Goal: Transaction & Acquisition: Purchase product/service

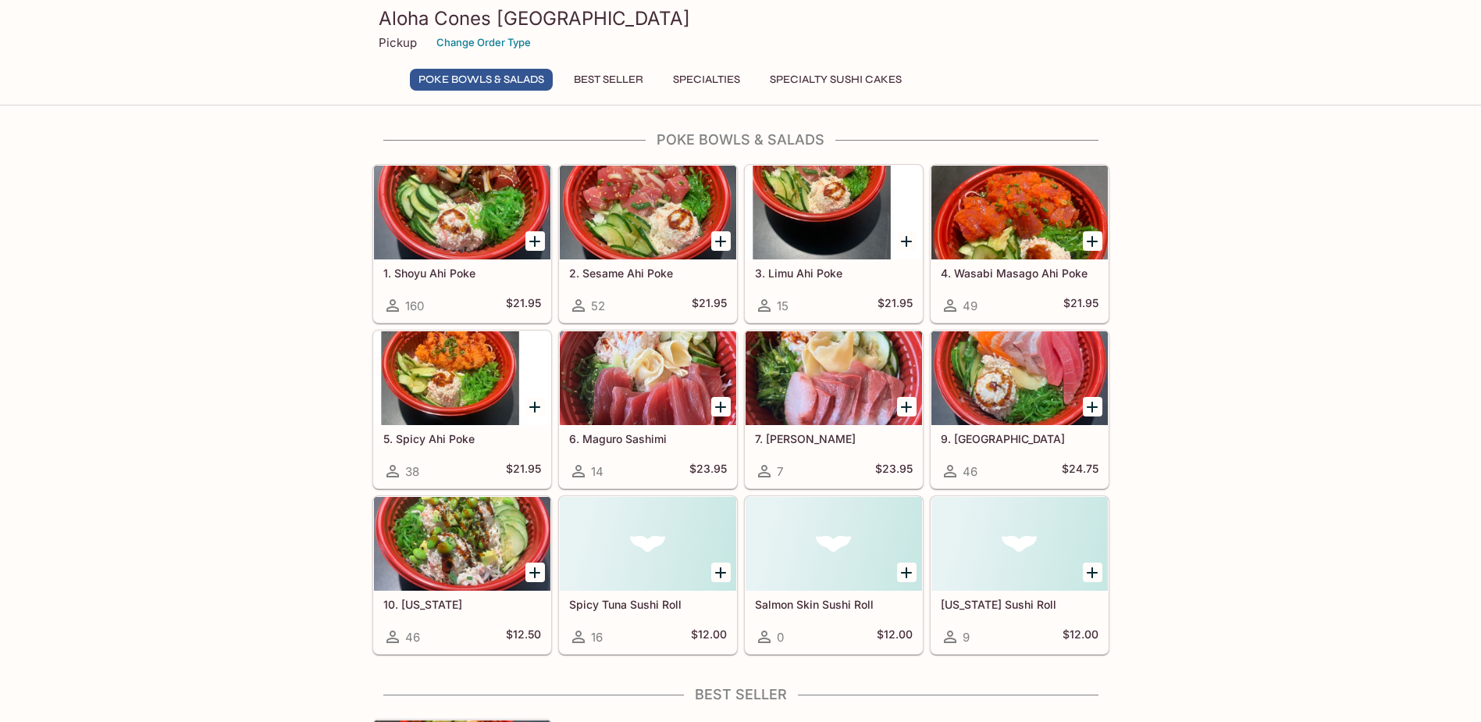
click at [702, 77] on button "Specialties" at bounding box center [707, 80] width 84 height 22
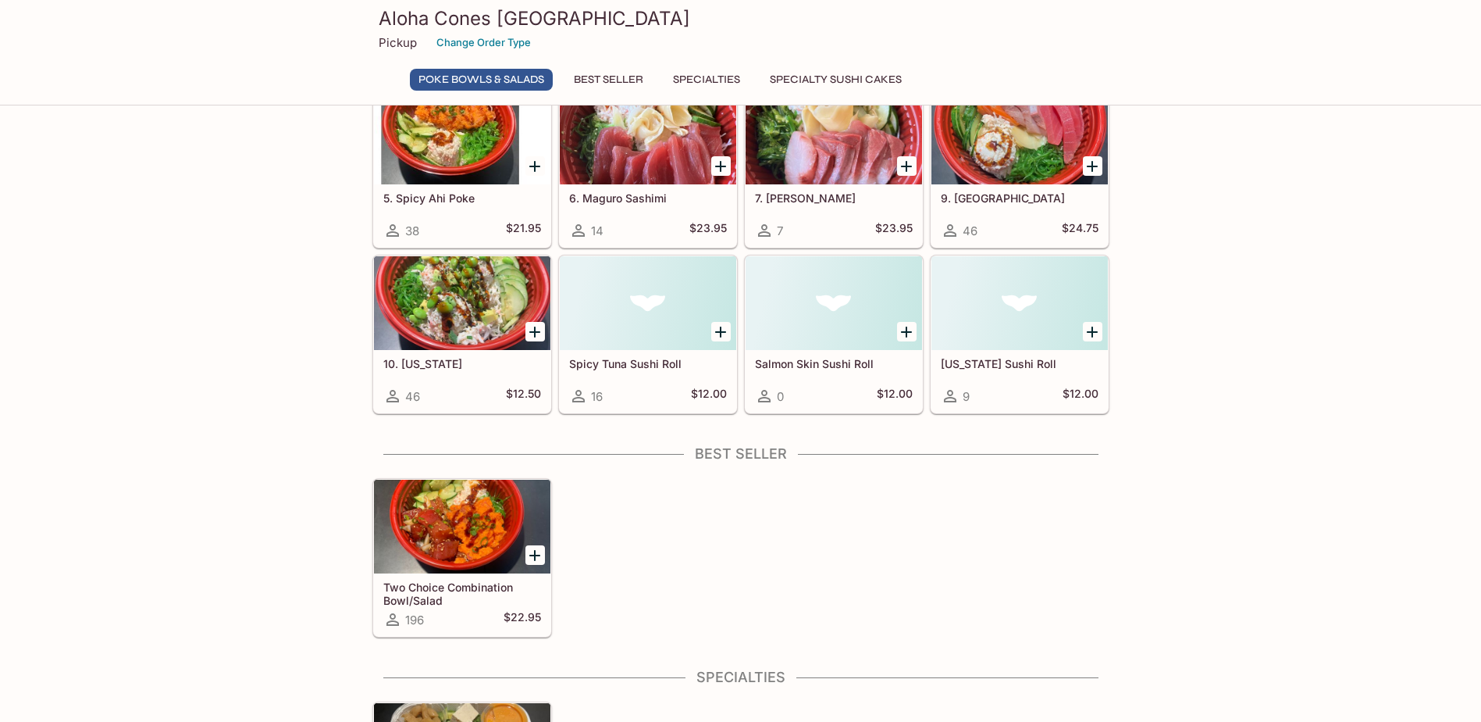
scroll to position [66, 0]
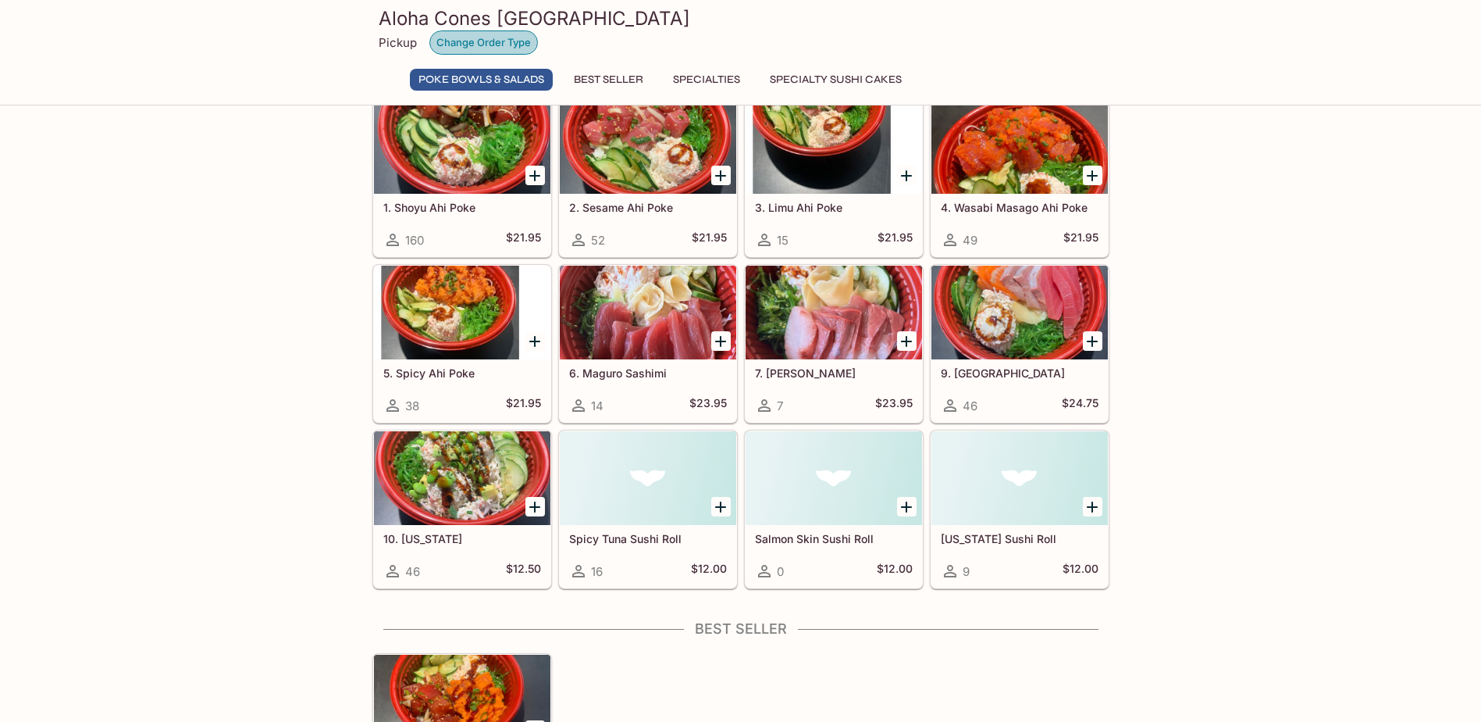
click at [493, 42] on button "Change Order Type" at bounding box center [483, 42] width 109 height 24
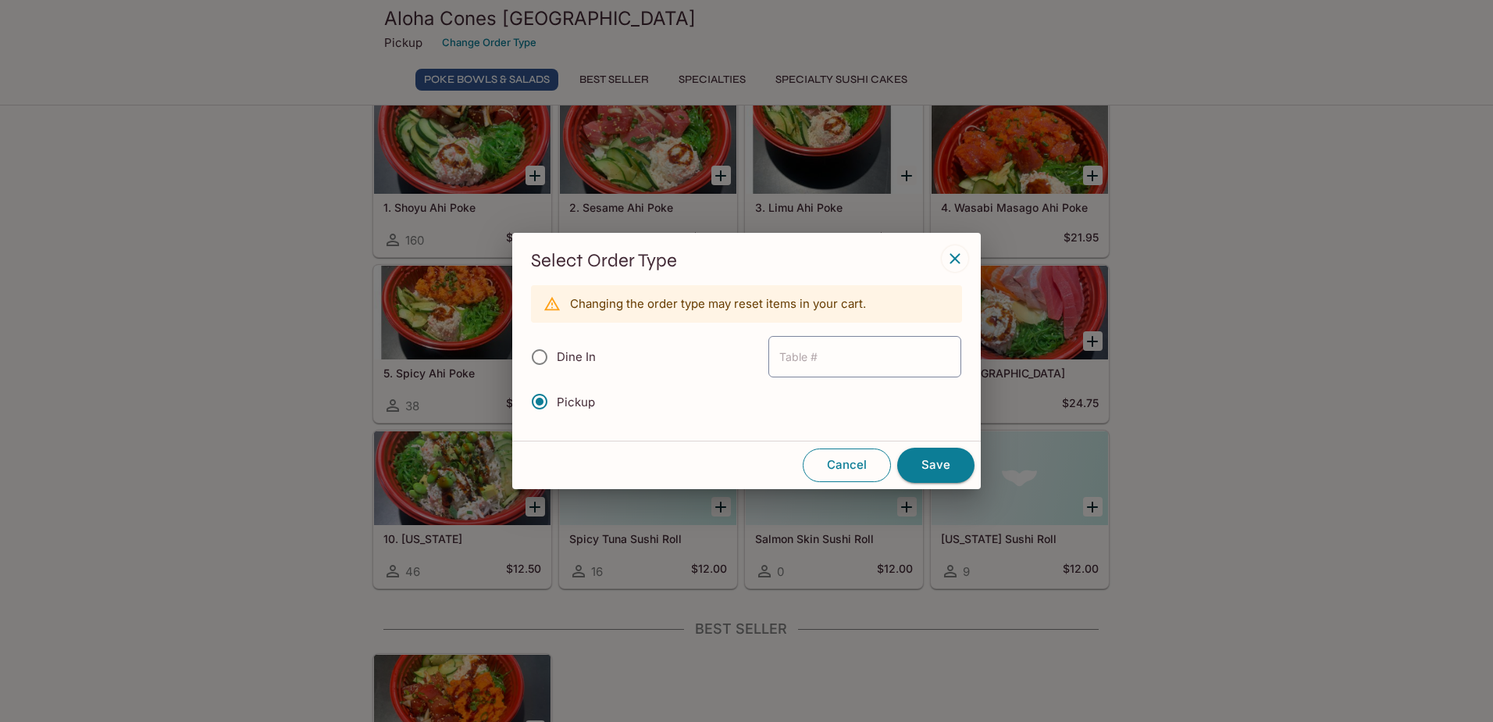
click at [836, 459] on button "Cancel" at bounding box center [847, 464] width 88 height 33
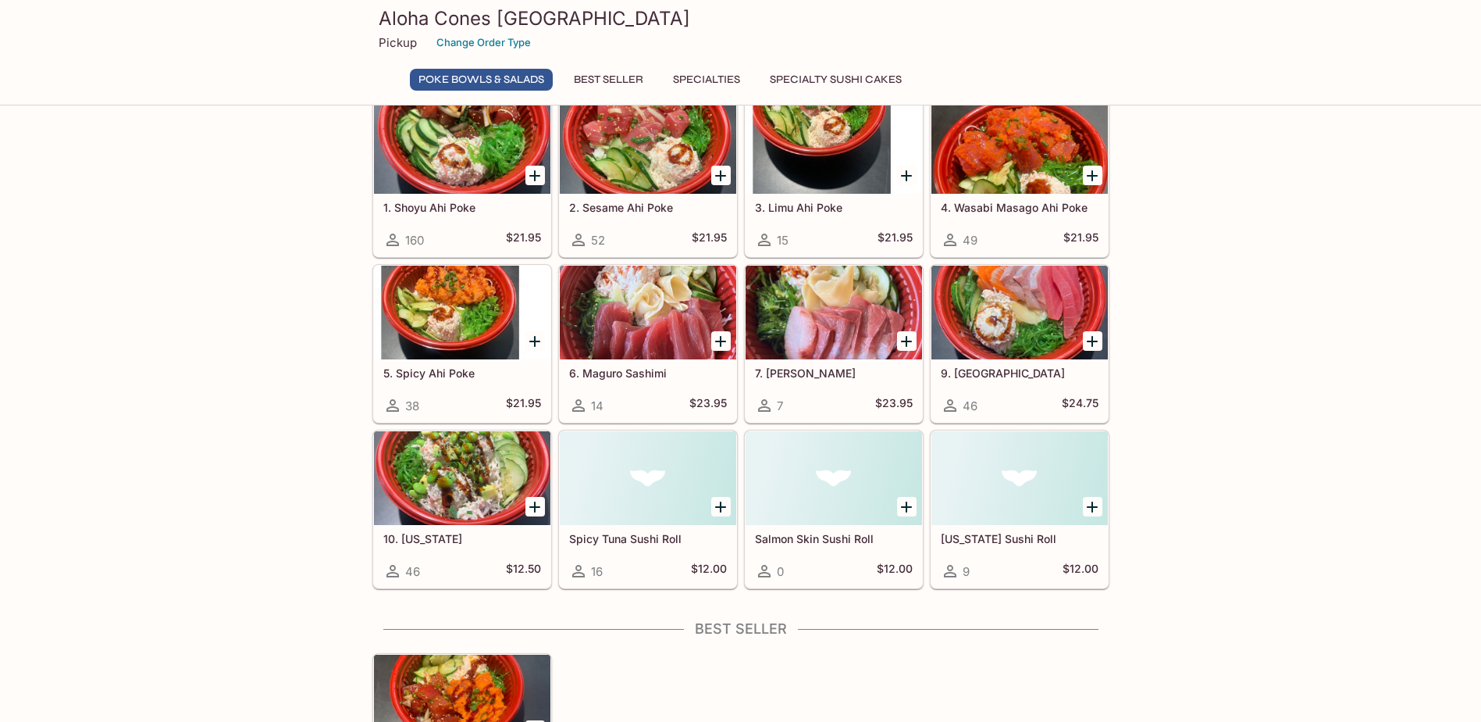
click at [704, 77] on button "Specialties" at bounding box center [707, 80] width 84 height 22
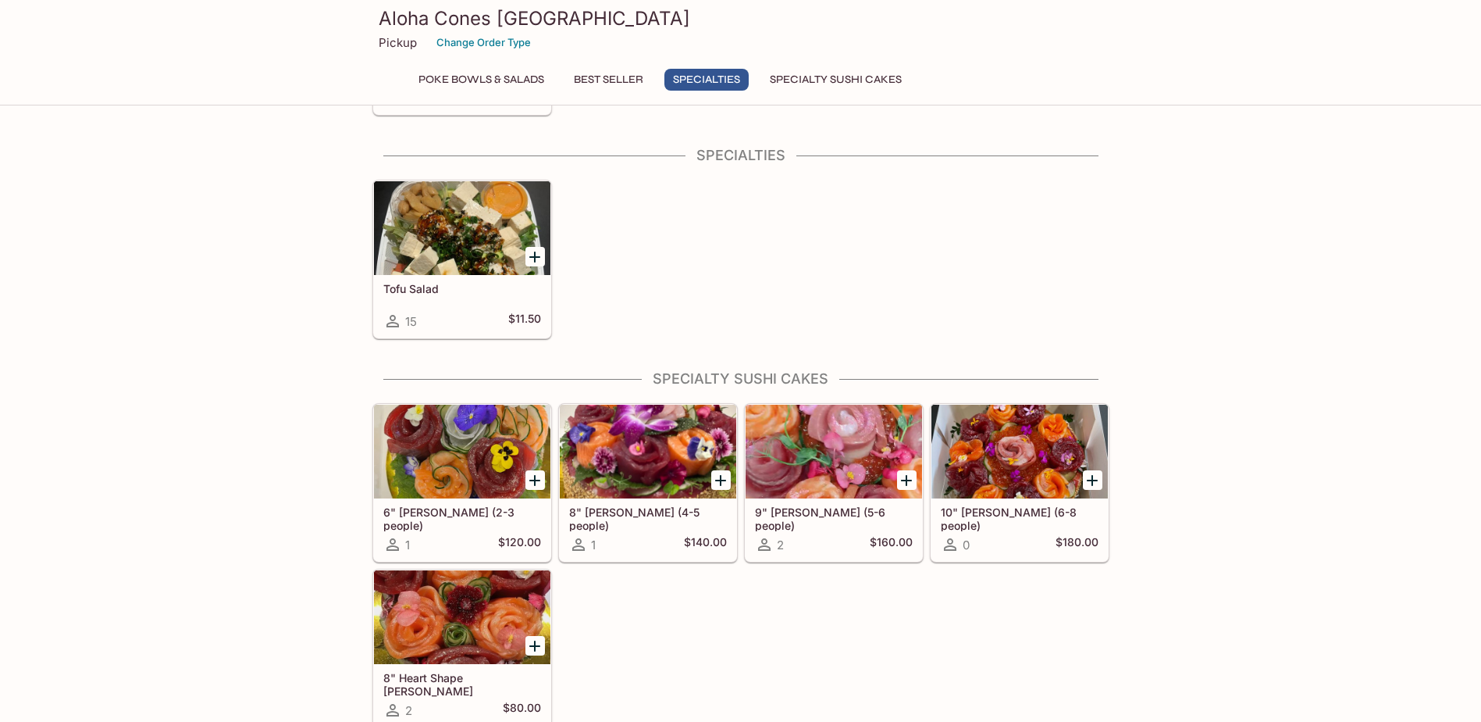
scroll to position [768, 0]
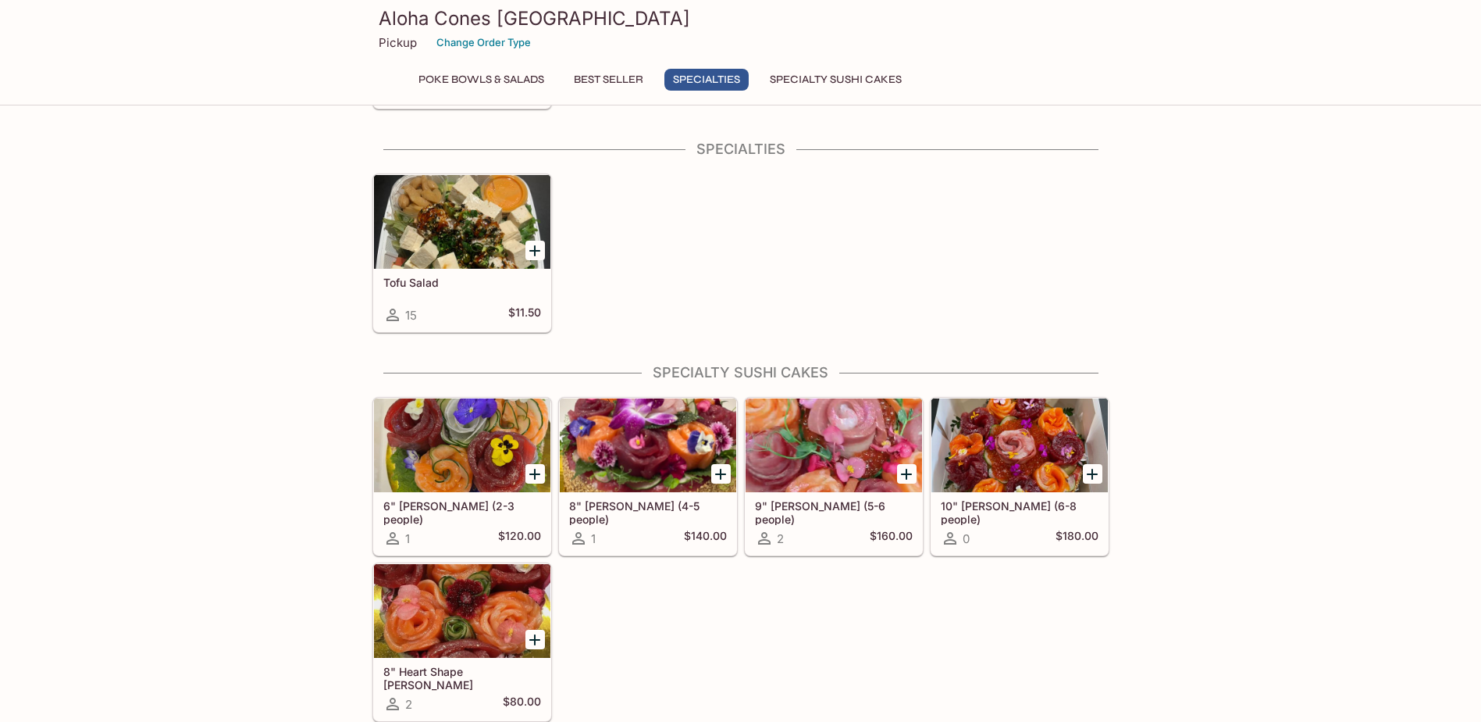
click at [795, 77] on button "Specialty Sushi Cakes" at bounding box center [835, 80] width 149 height 22
click at [476, 77] on button "Poke Bowls & Salads" at bounding box center [481, 80] width 143 height 22
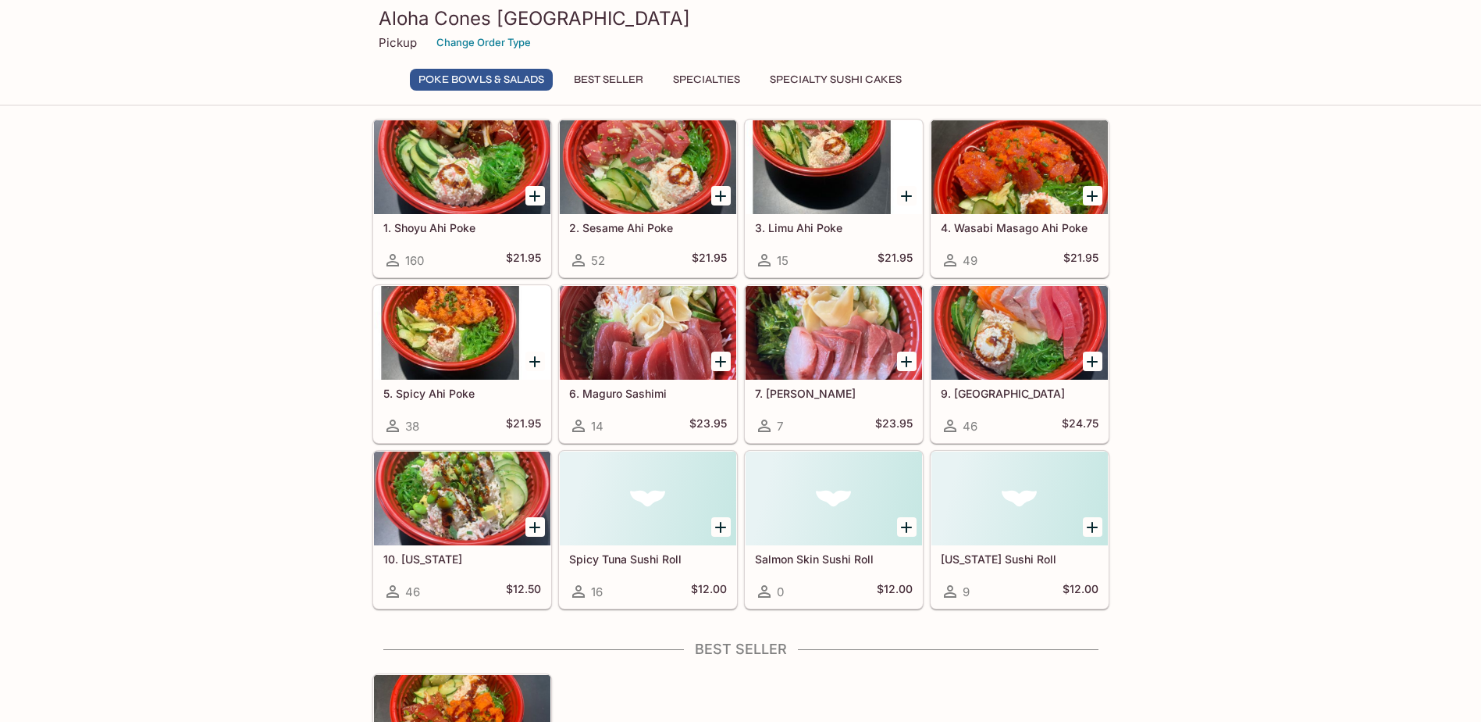
scroll to position [0, 0]
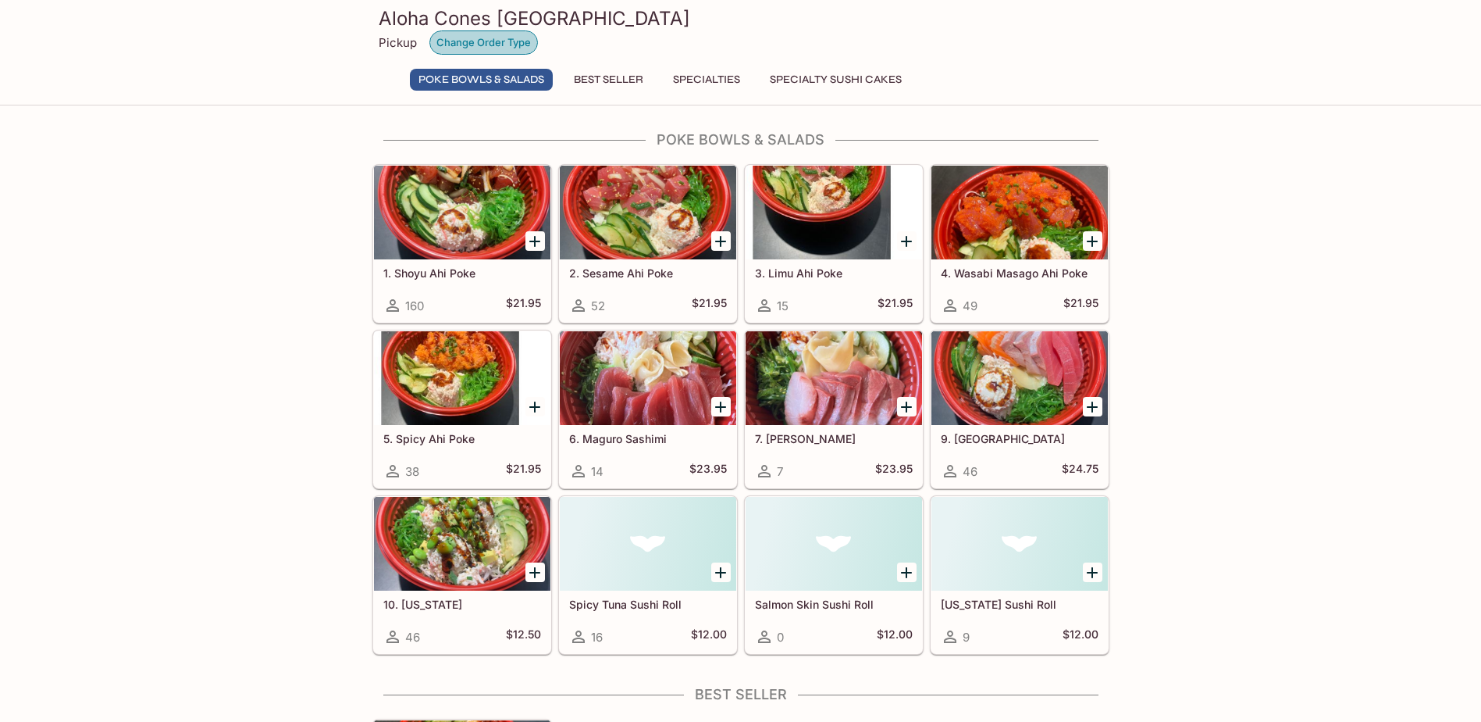
click at [500, 48] on button "Change Order Type" at bounding box center [483, 42] width 109 height 24
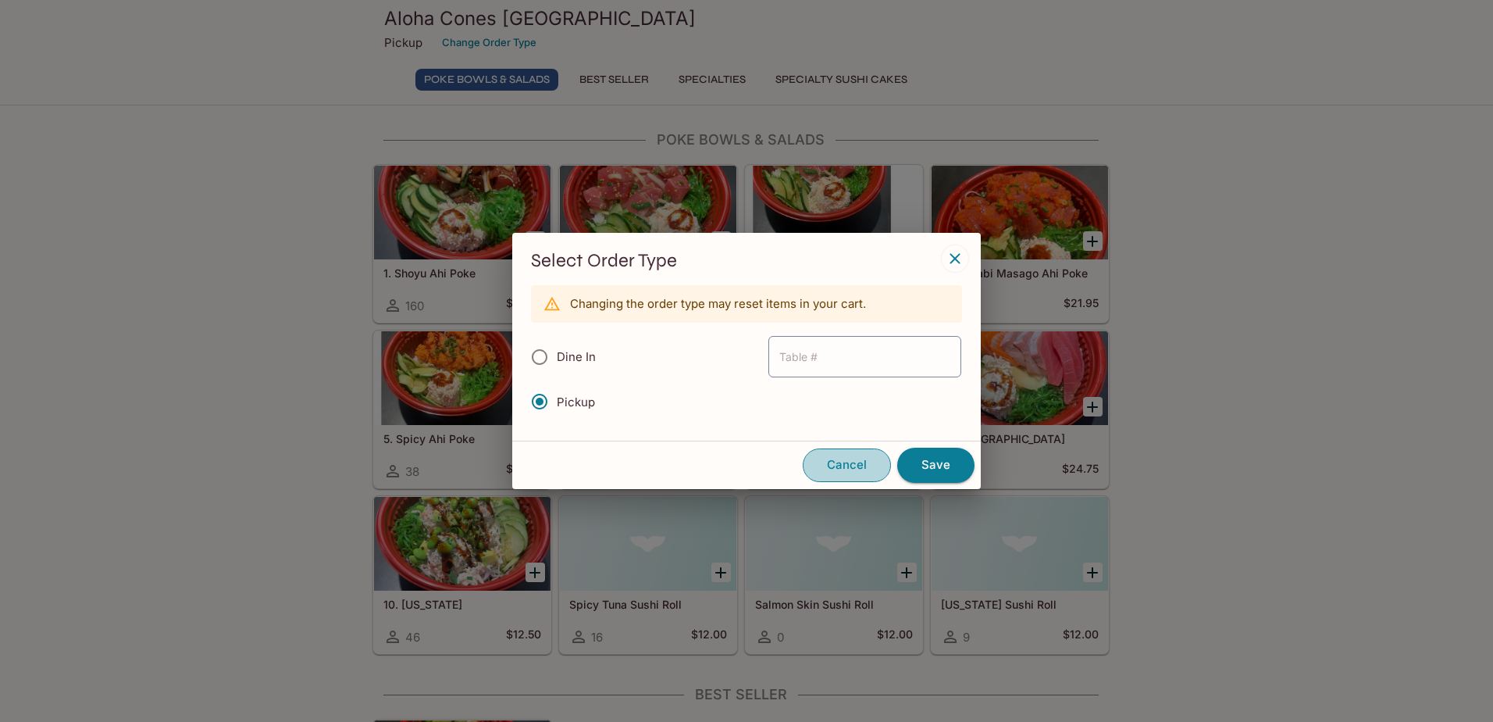
click at [832, 469] on button "Cancel" at bounding box center [847, 464] width 88 height 33
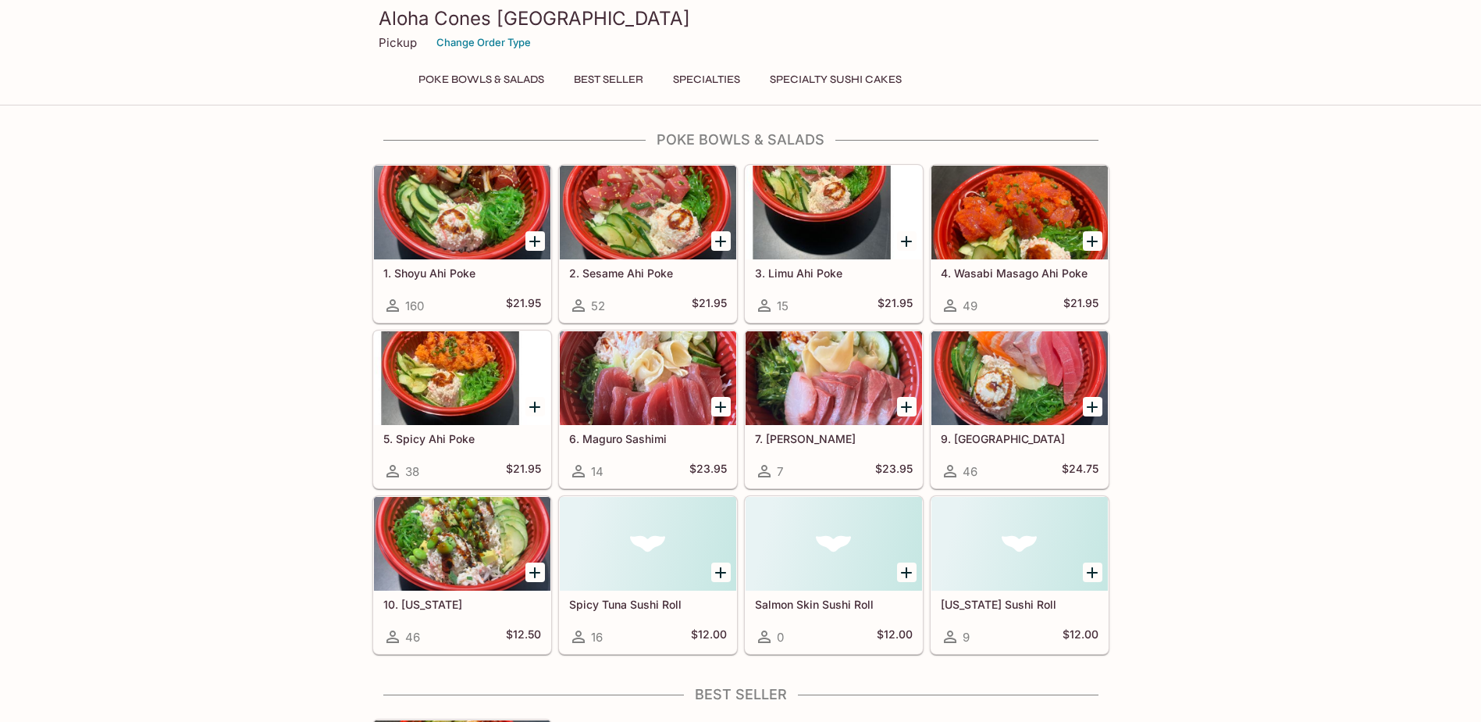
click at [726, 77] on button "Specialties" at bounding box center [707, 80] width 84 height 22
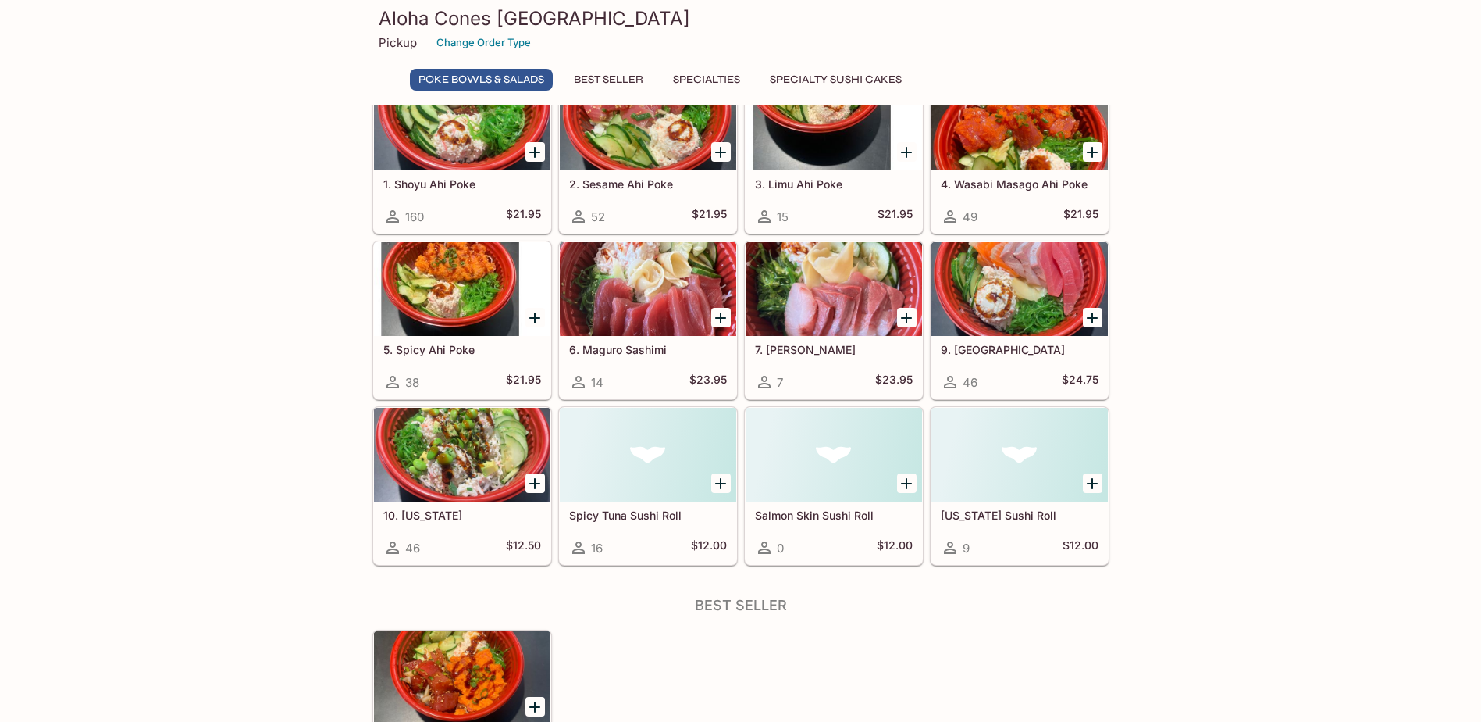
scroll to position [66, 0]
